Goal: Information Seeking & Learning: Learn about a topic

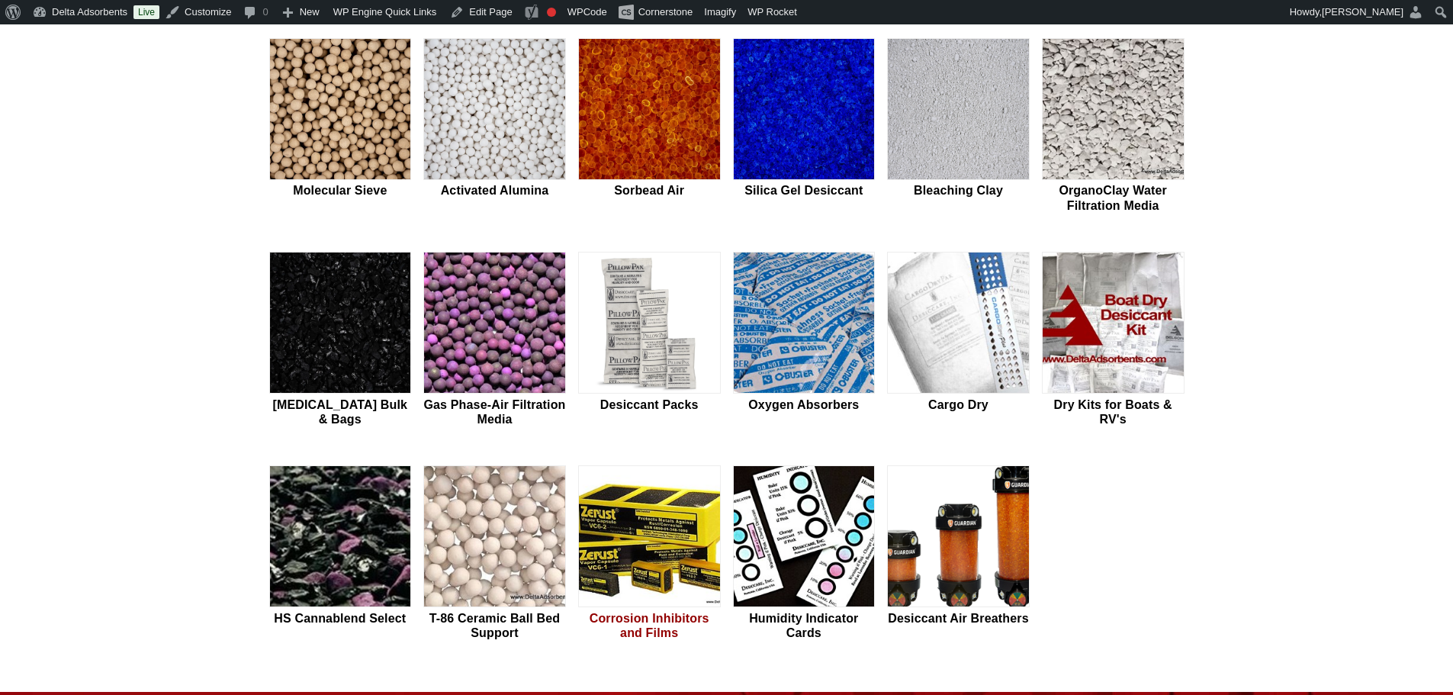
scroll to position [509, 0]
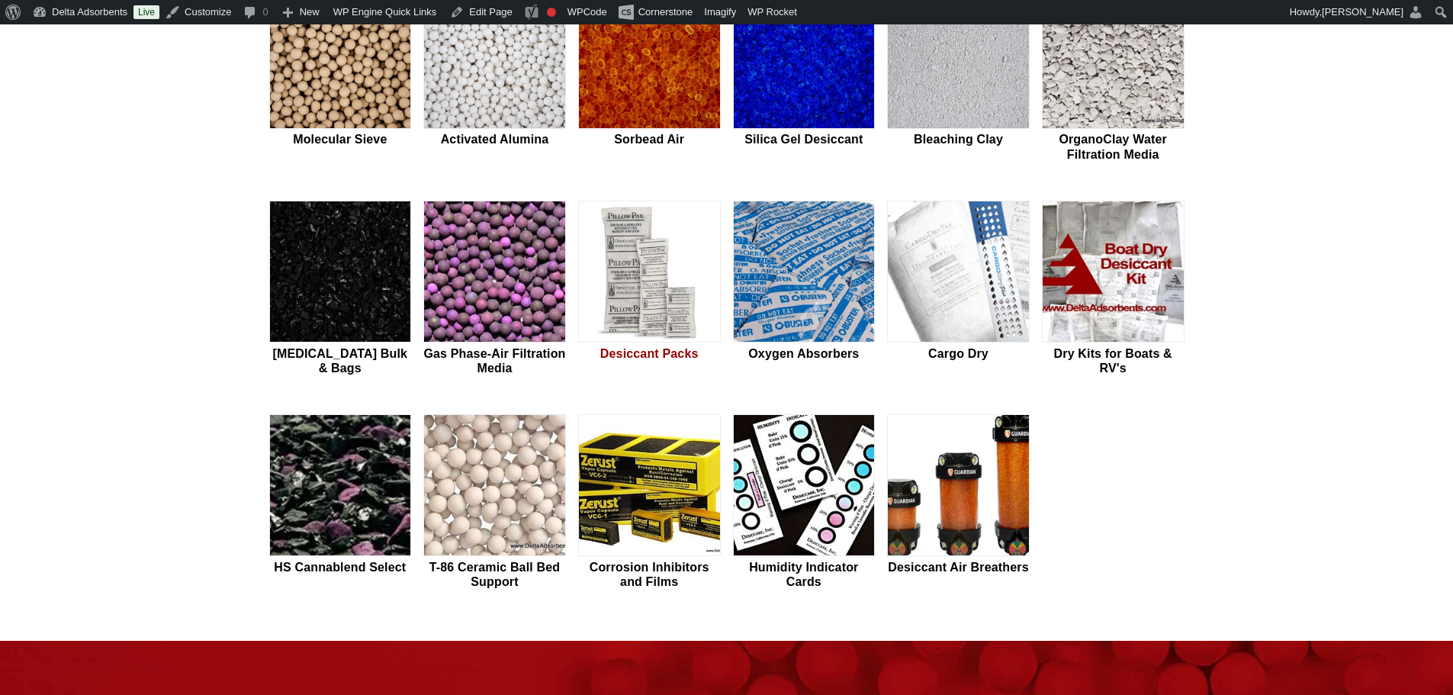
click at [673, 278] on img at bounding box center [649, 272] width 141 height 142
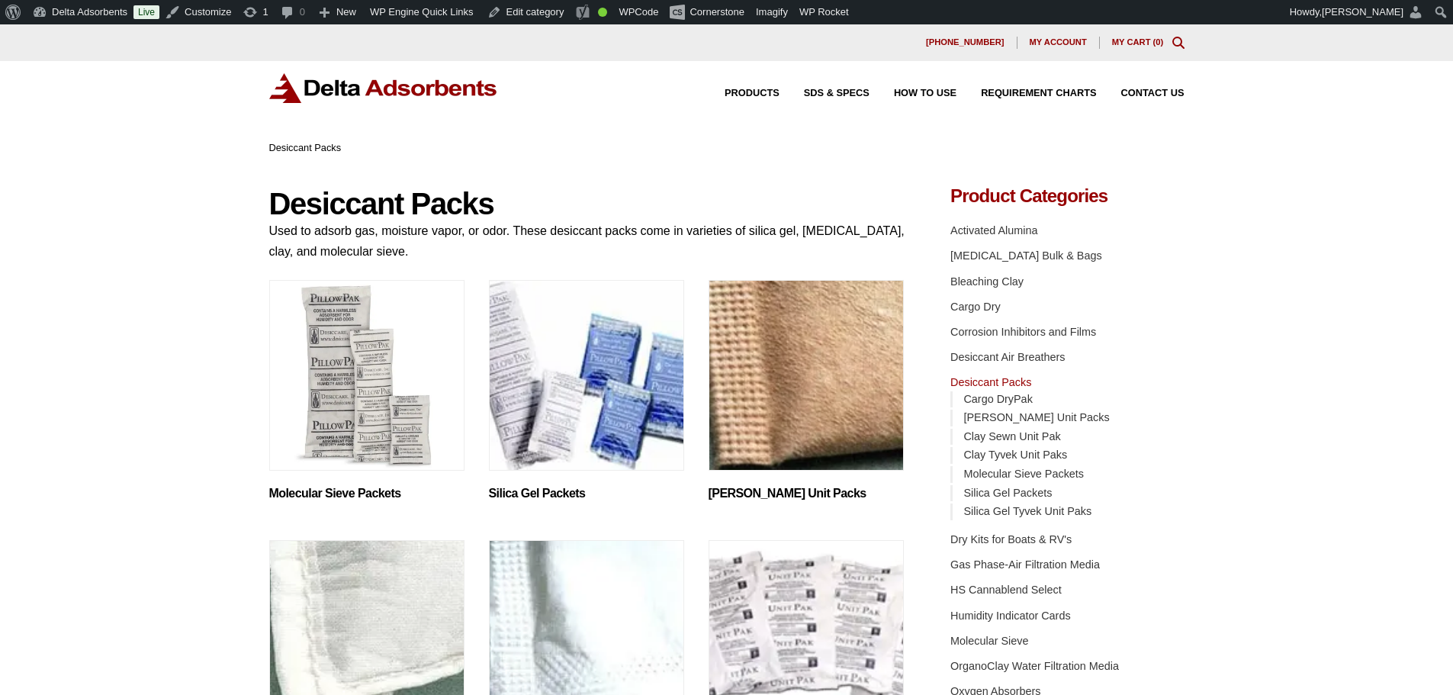
click at [566, 432] on img "Visit product category Silica Gel Packets" at bounding box center [586, 375] width 195 height 191
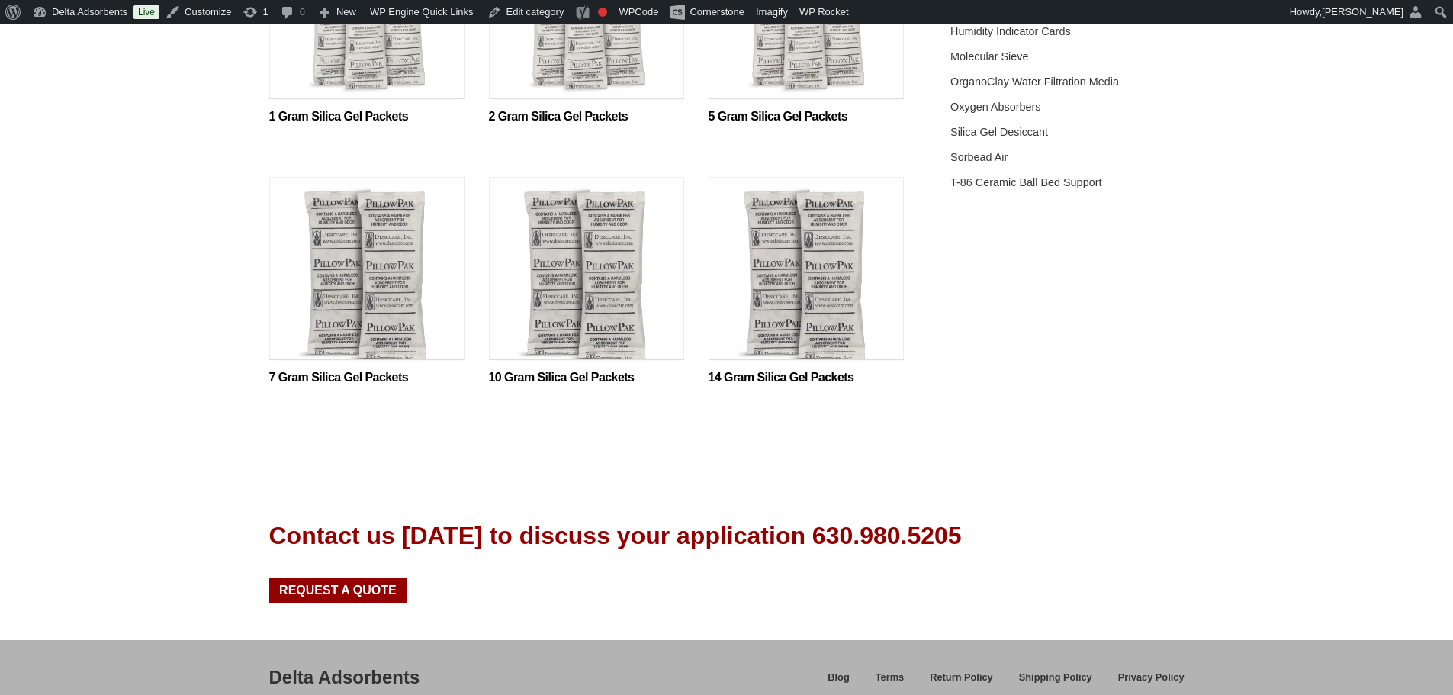
scroll to position [610, 0]
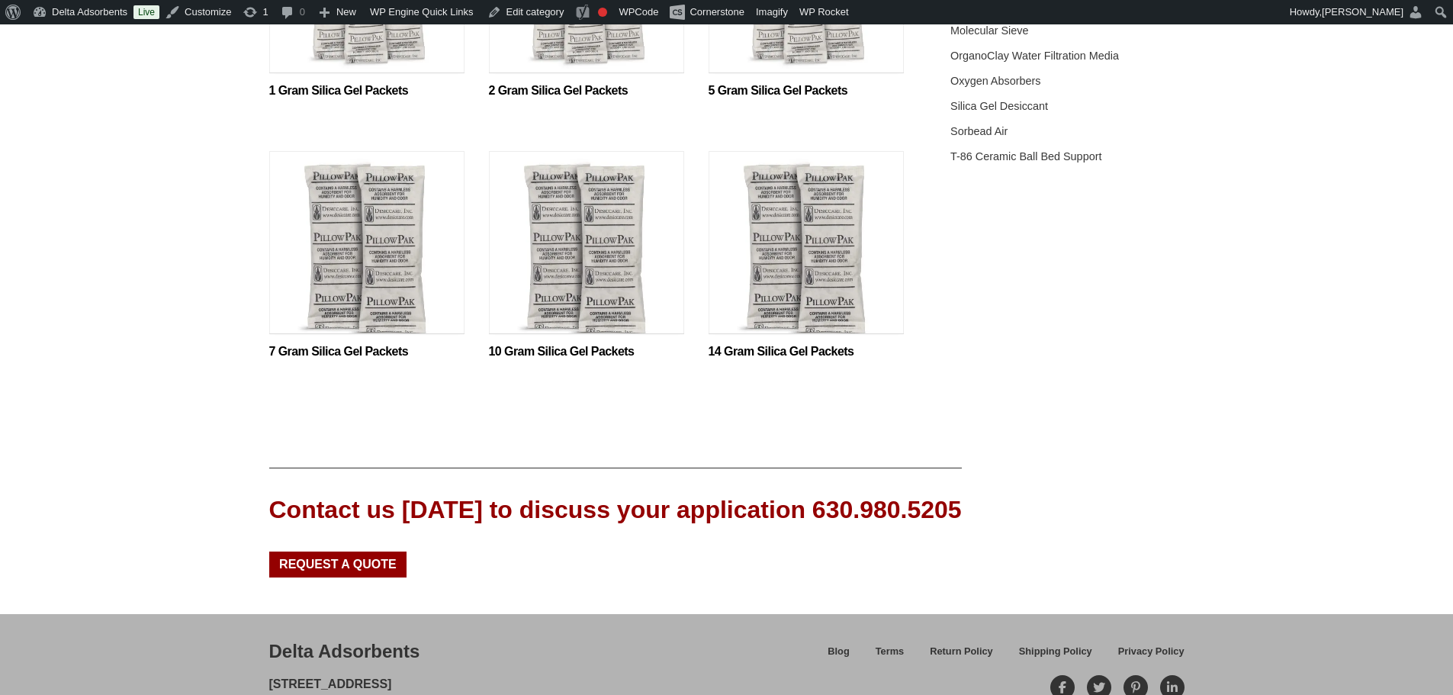
click at [599, 265] on img at bounding box center [586, 246] width 195 height 191
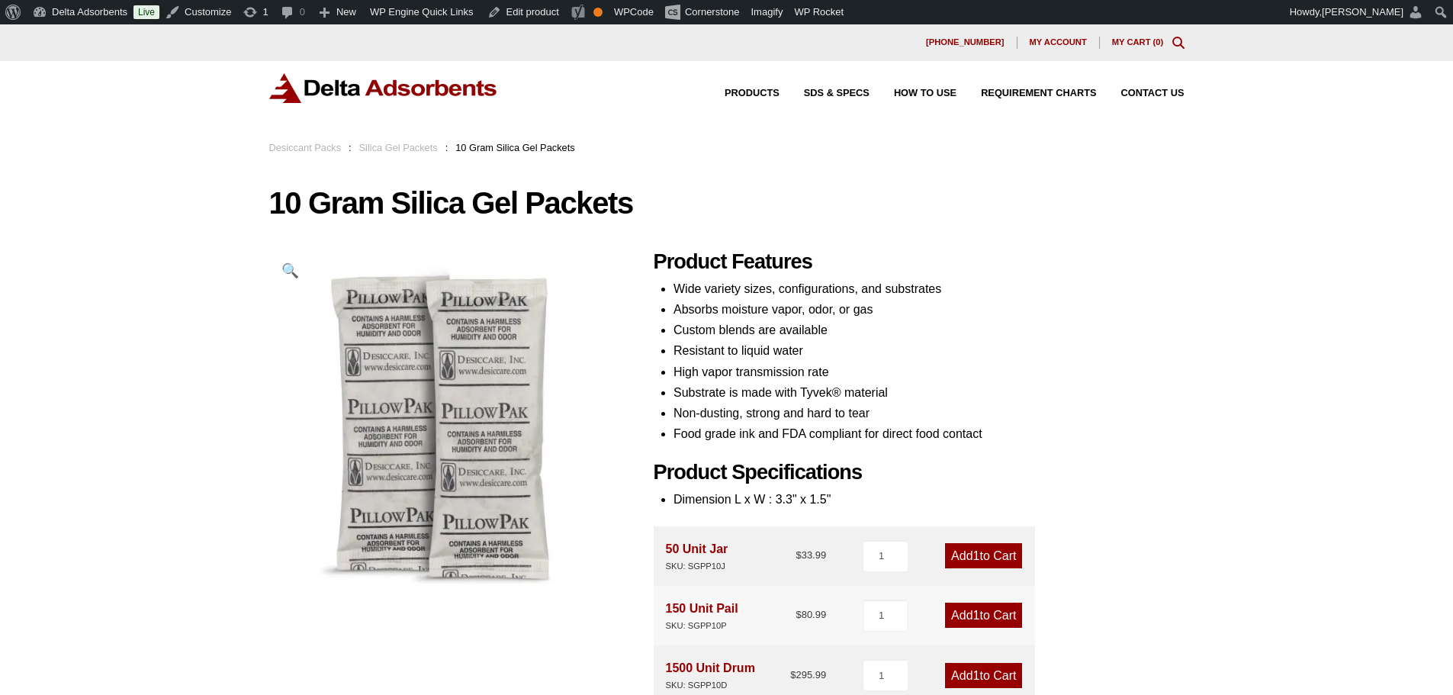
click at [313, 98] on img at bounding box center [383, 88] width 229 height 30
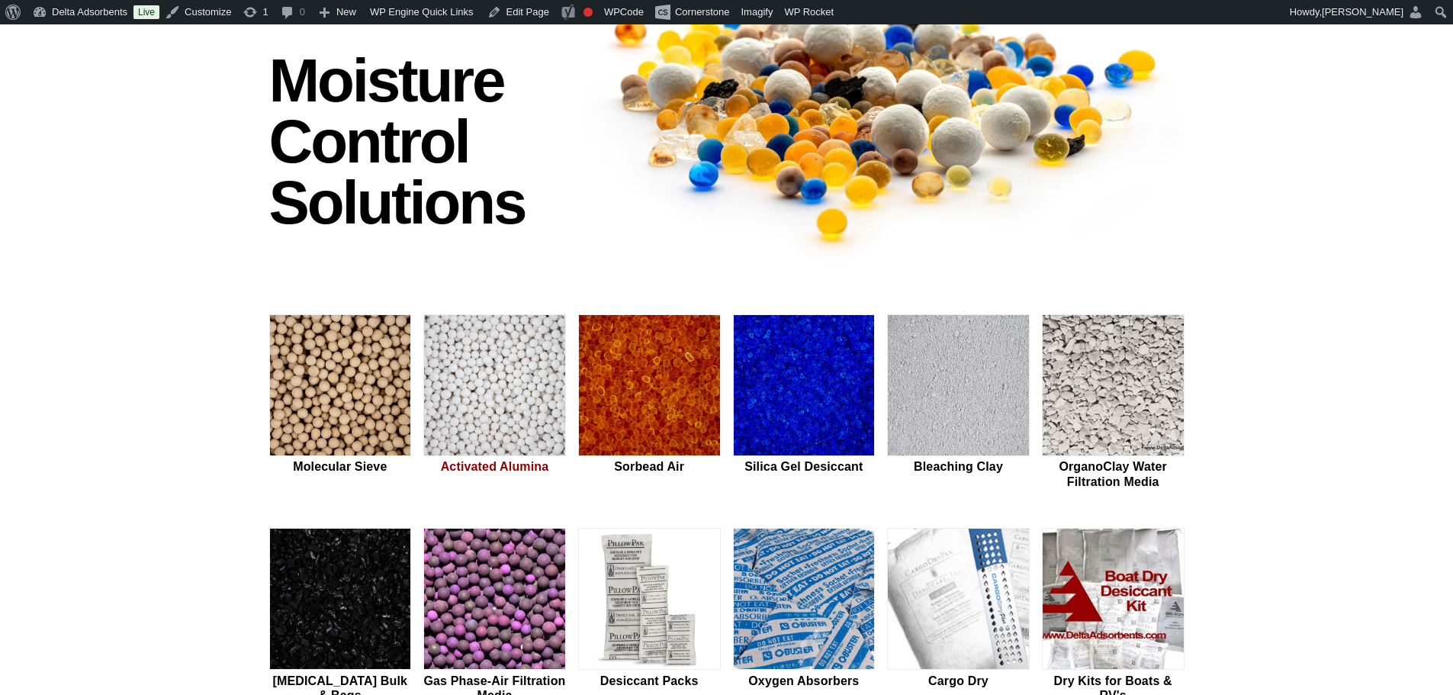
scroll to position [204, 0]
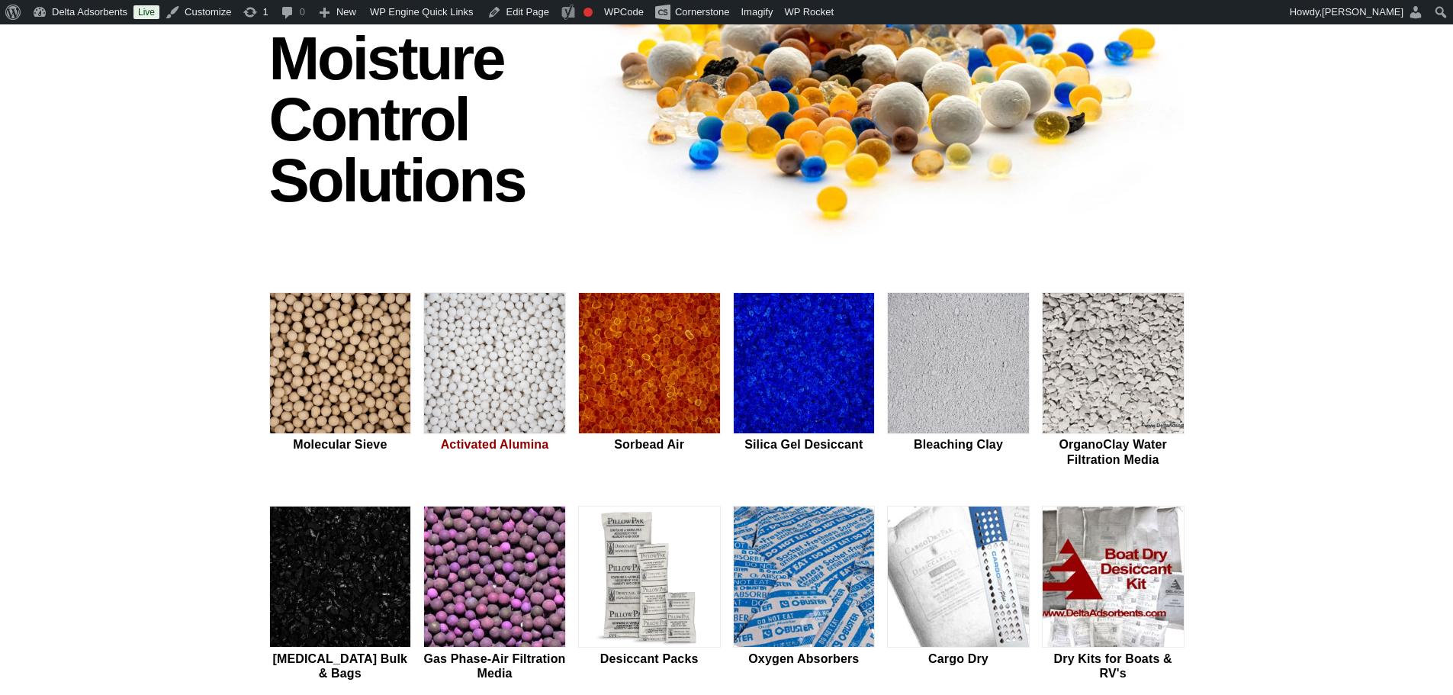
click at [481, 319] on img at bounding box center [494, 364] width 141 height 142
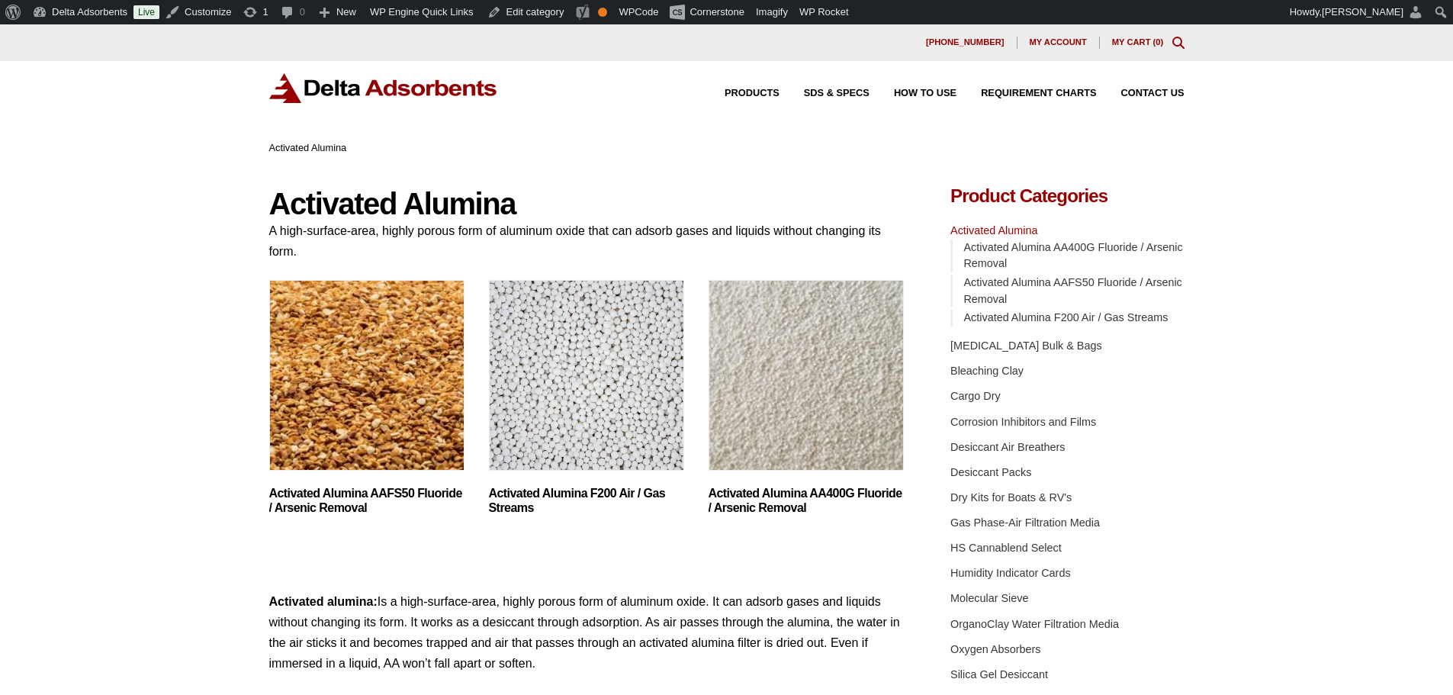
click at [639, 366] on img "Visit product category Activated Alumina F200 Air / Gas Streams" at bounding box center [586, 375] width 195 height 191
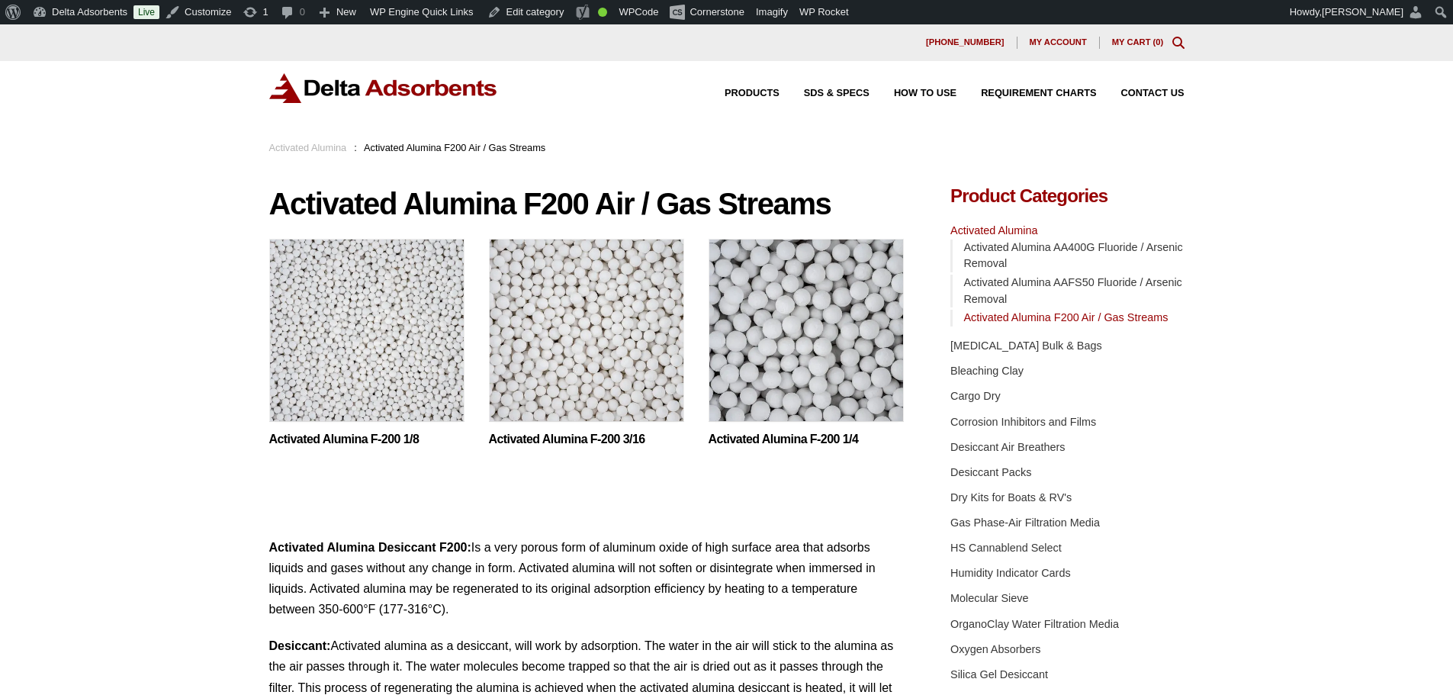
click at [639, 366] on img at bounding box center [586, 334] width 195 height 191
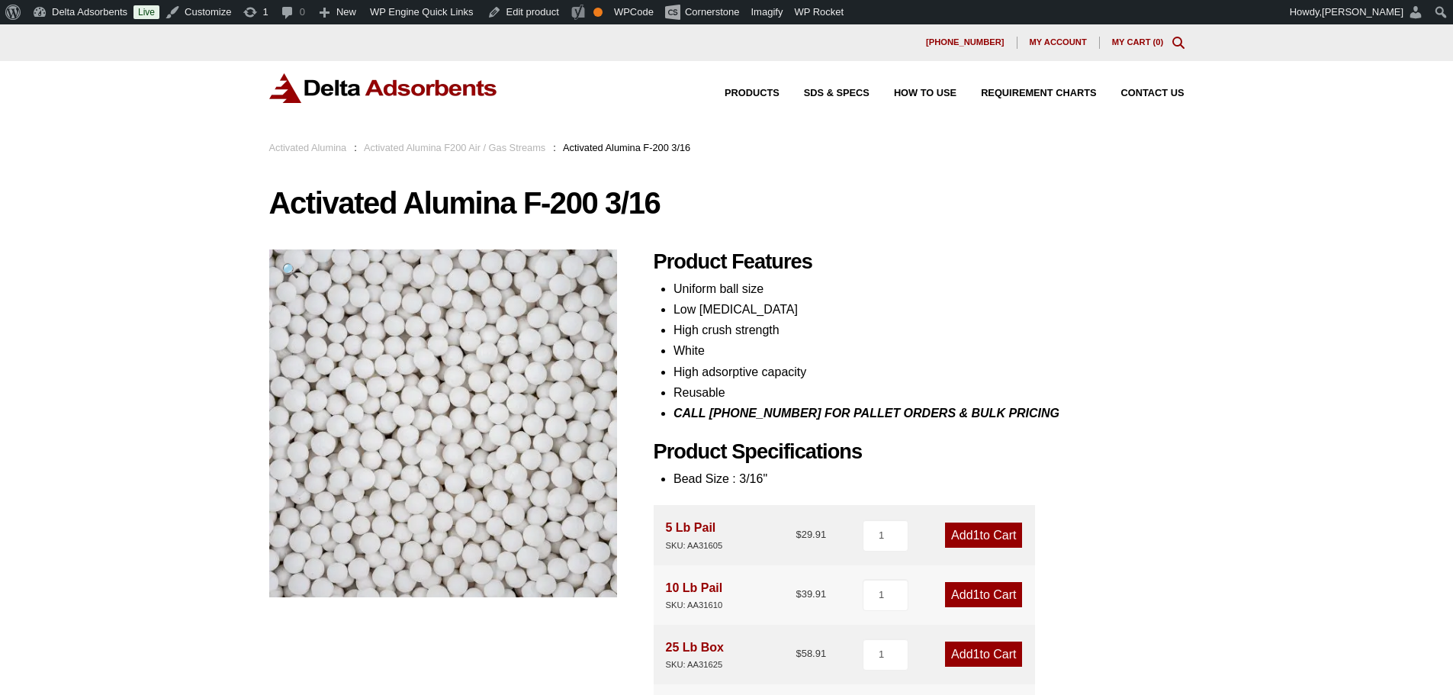
click at [371, 74] on img at bounding box center [383, 88] width 229 height 30
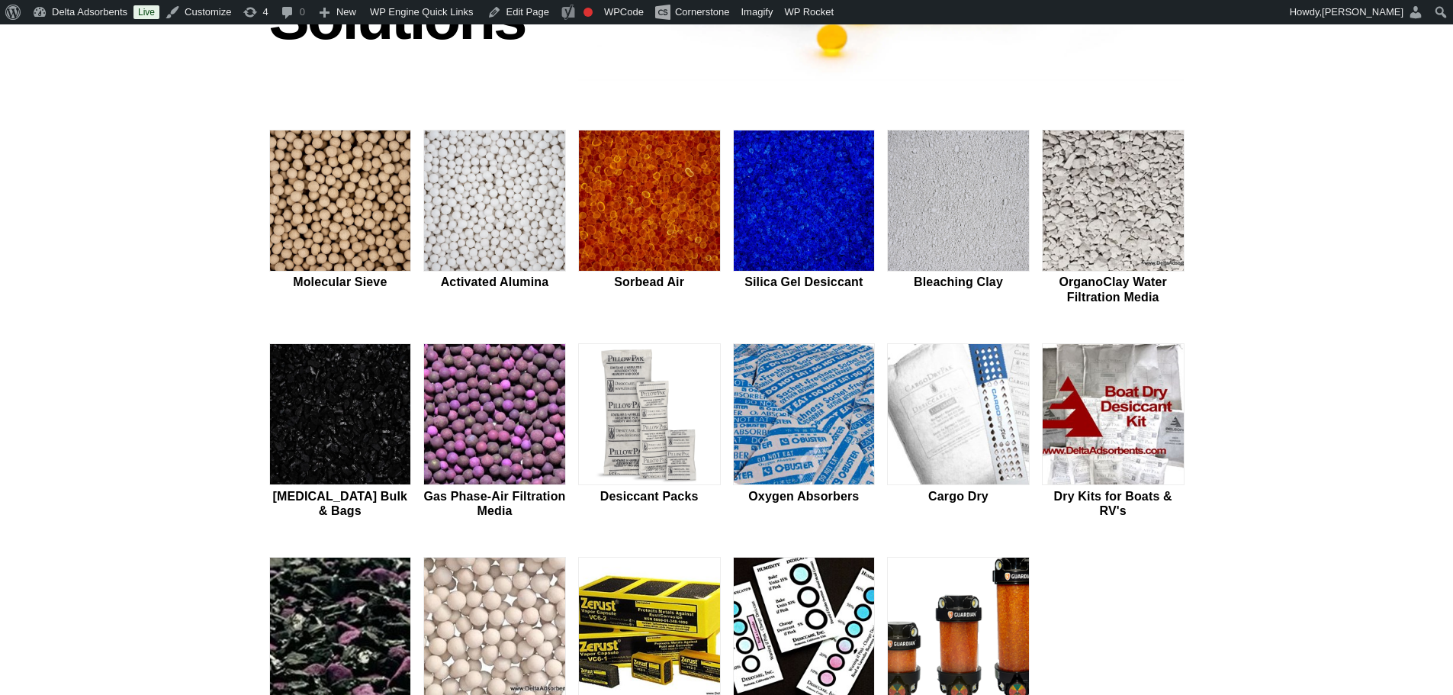
scroll to position [356, 0]
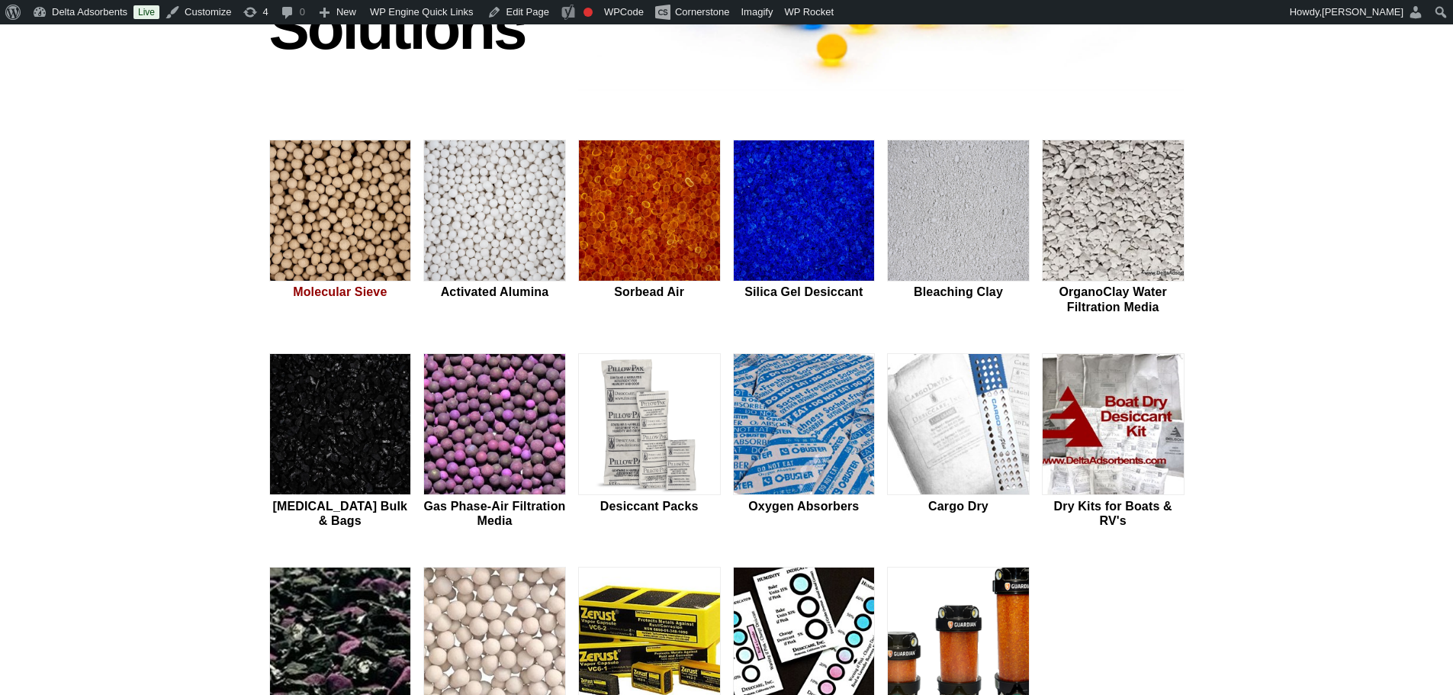
click at [365, 265] on img at bounding box center [340, 211] width 141 height 142
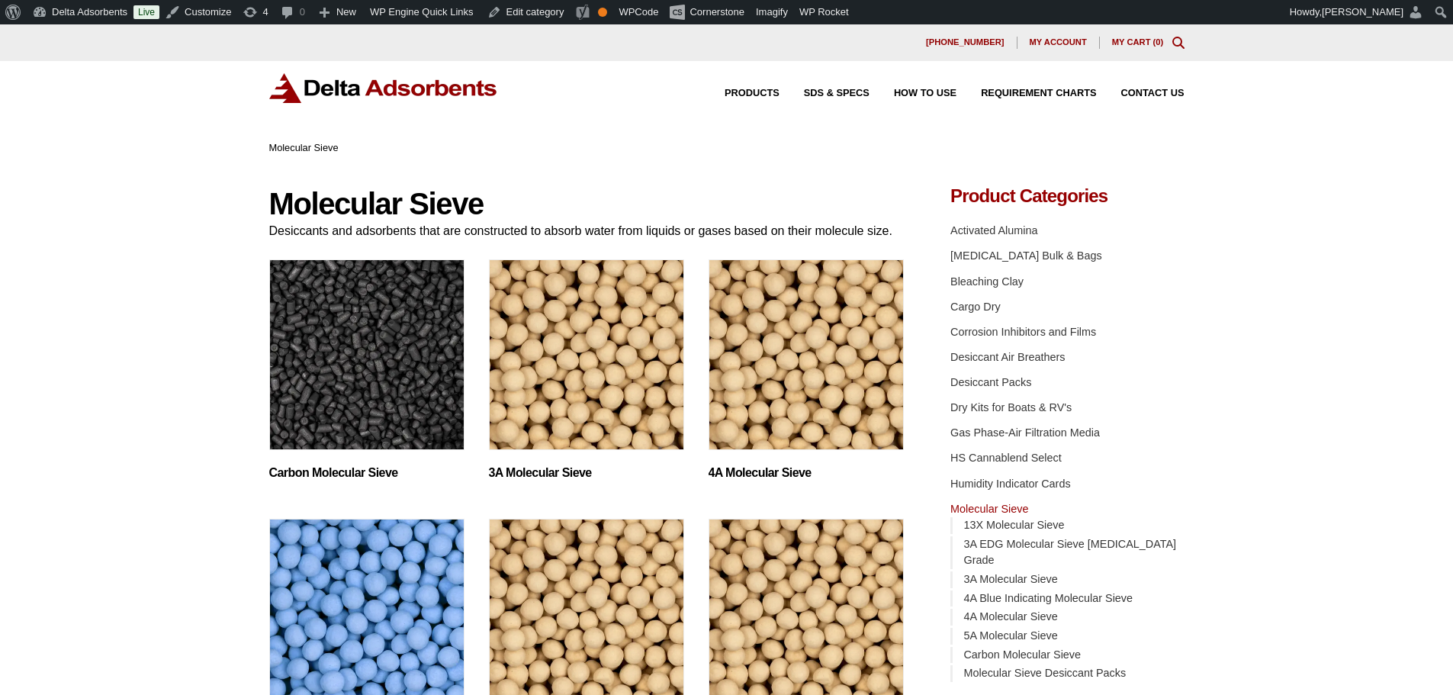
click at [342, 327] on img "Visit product category Carbon Molecular Sieve" at bounding box center [366, 354] width 195 height 191
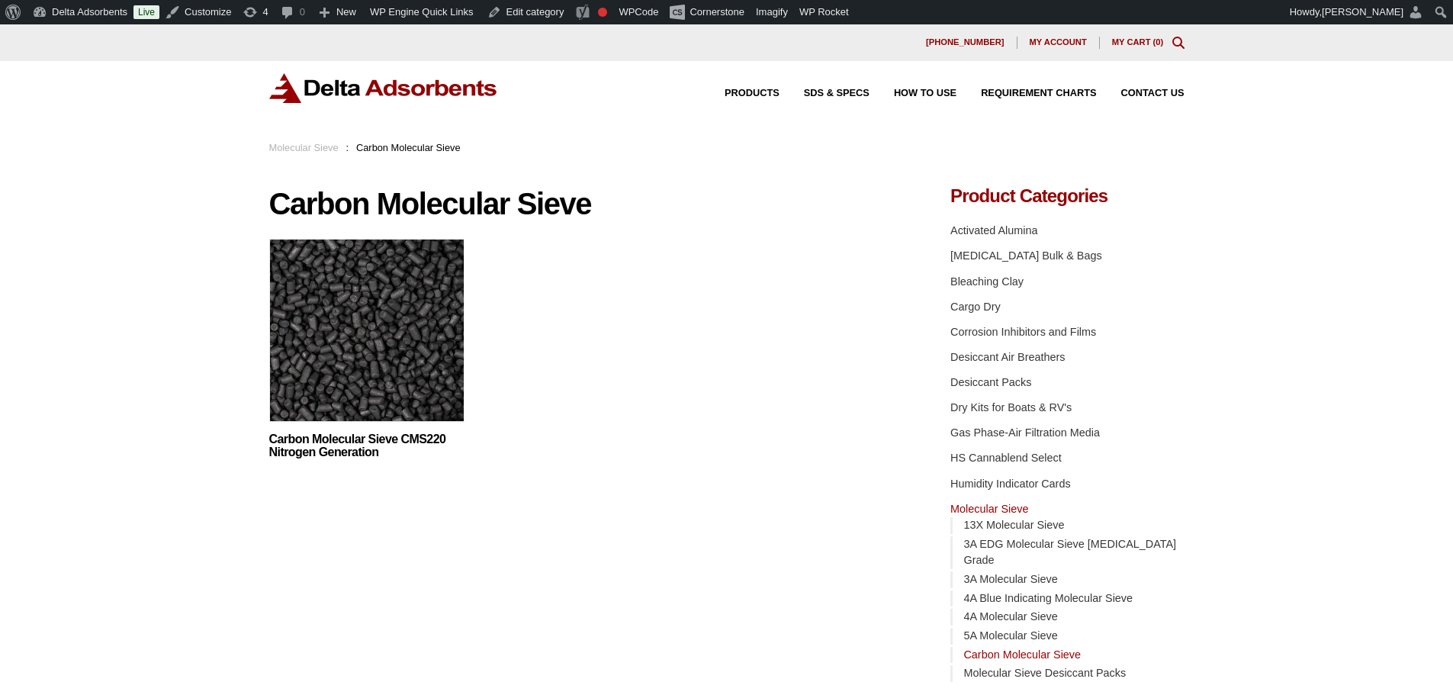
click at [342, 327] on img at bounding box center [366, 334] width 195 height 191
